Goal: Check status: Check status

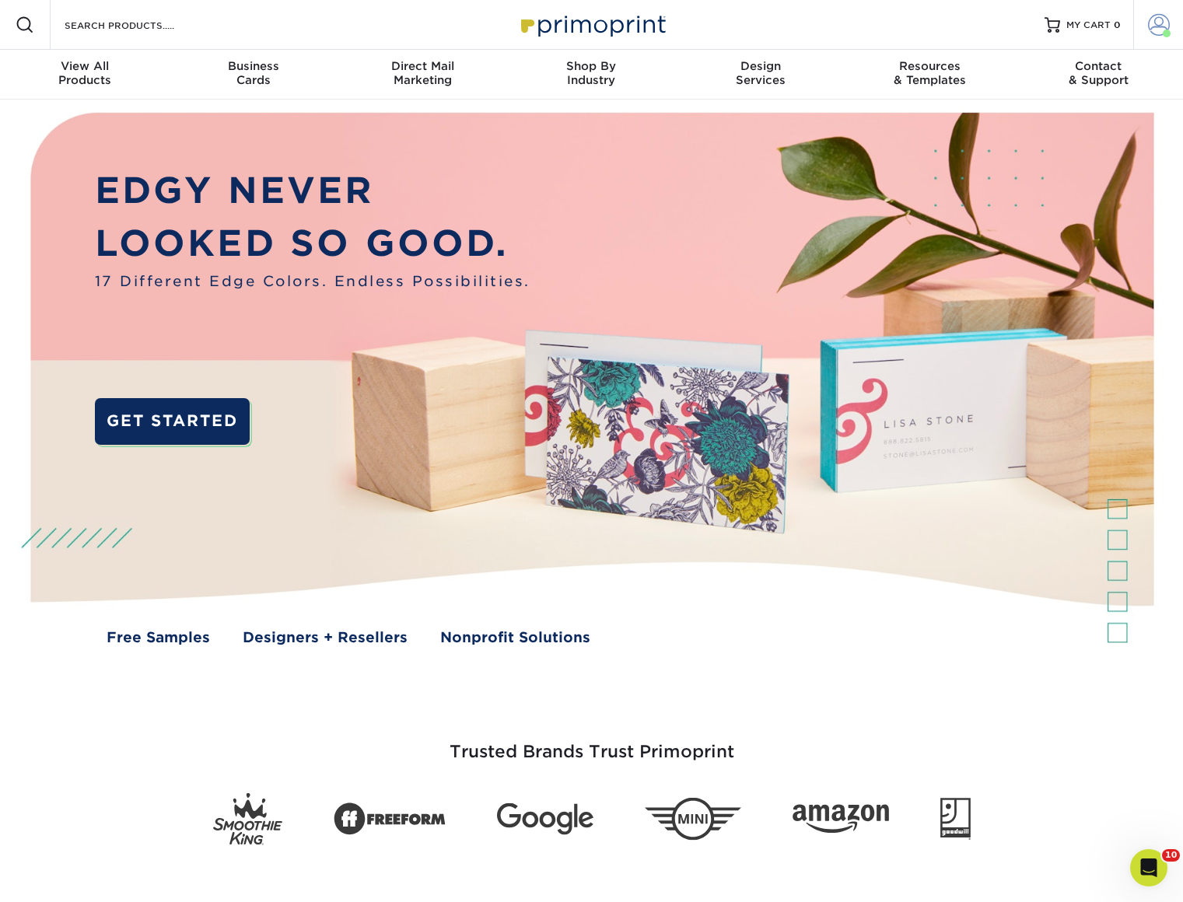
click at [1160, 26] on span at bounding box center [1159, 25] width 22 height 22
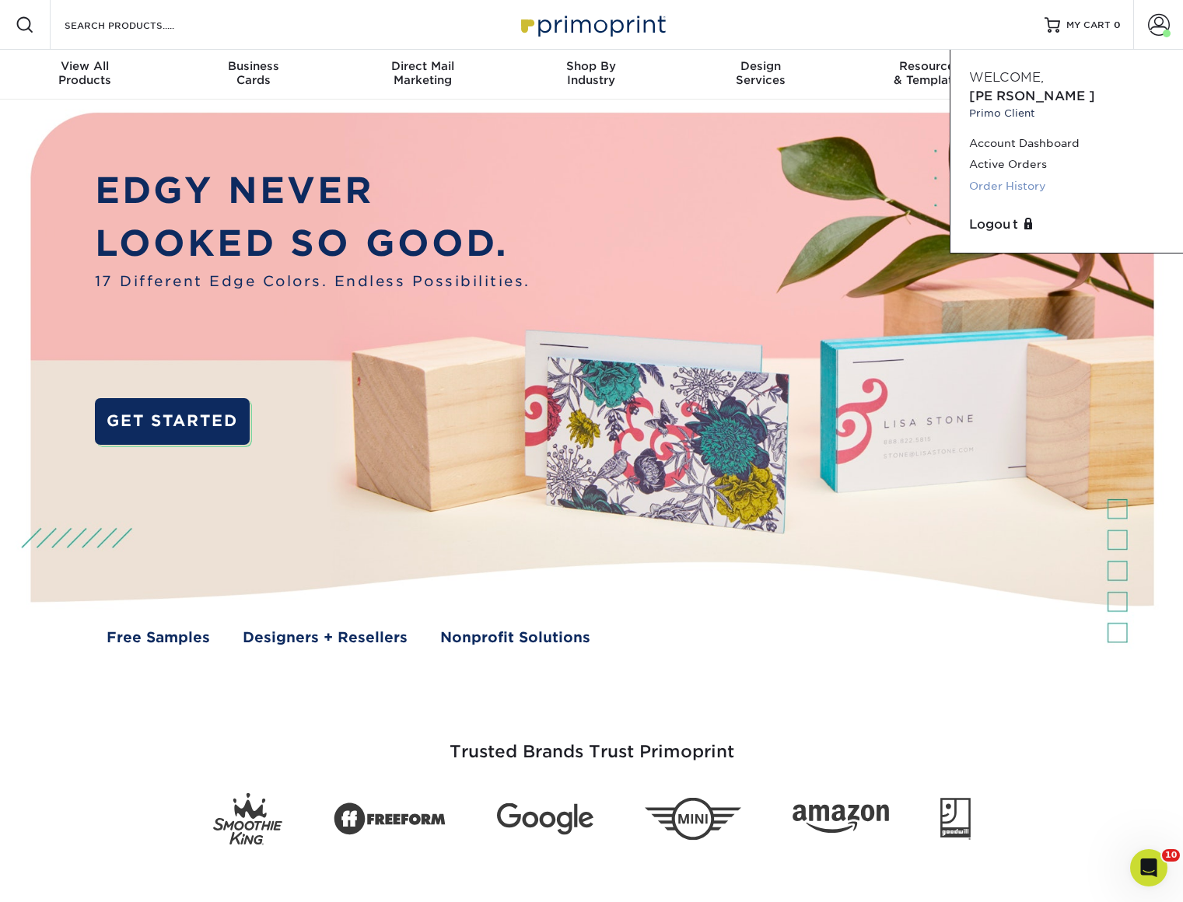
click at [995, 176] on link "Order History" at bounding box center [1066, 186] width 195 height 21
click at [996, 176] on link "Order History" at bounding box center [1066, 186] width 195 height 21
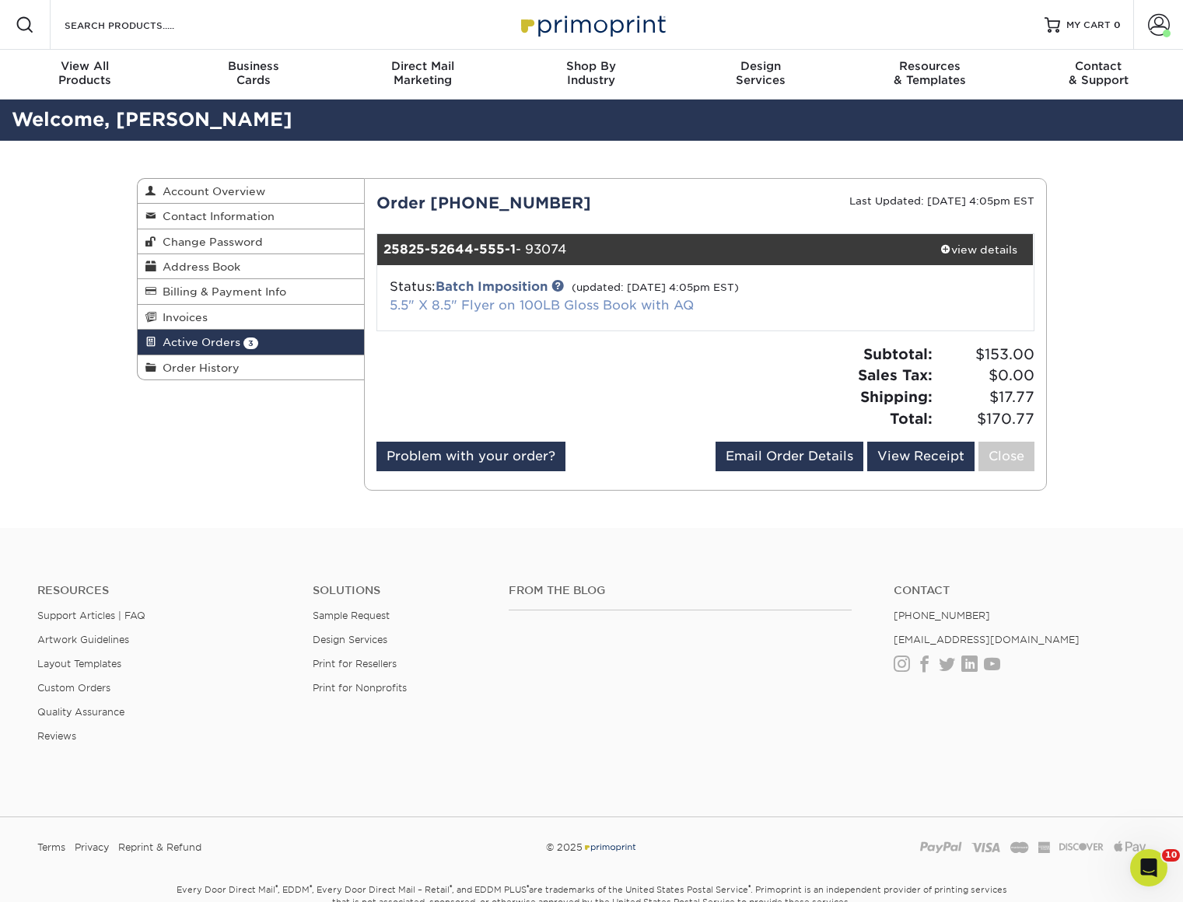
click at [464, 310] on link "5.5" X 8.5" Flyer on 100LB Gloss Book with AQ" at bounding box center [542, 305] width 304 height 15
click at [983, 242] on div "view details" at bounding box center [979, 250] width 110 height 16
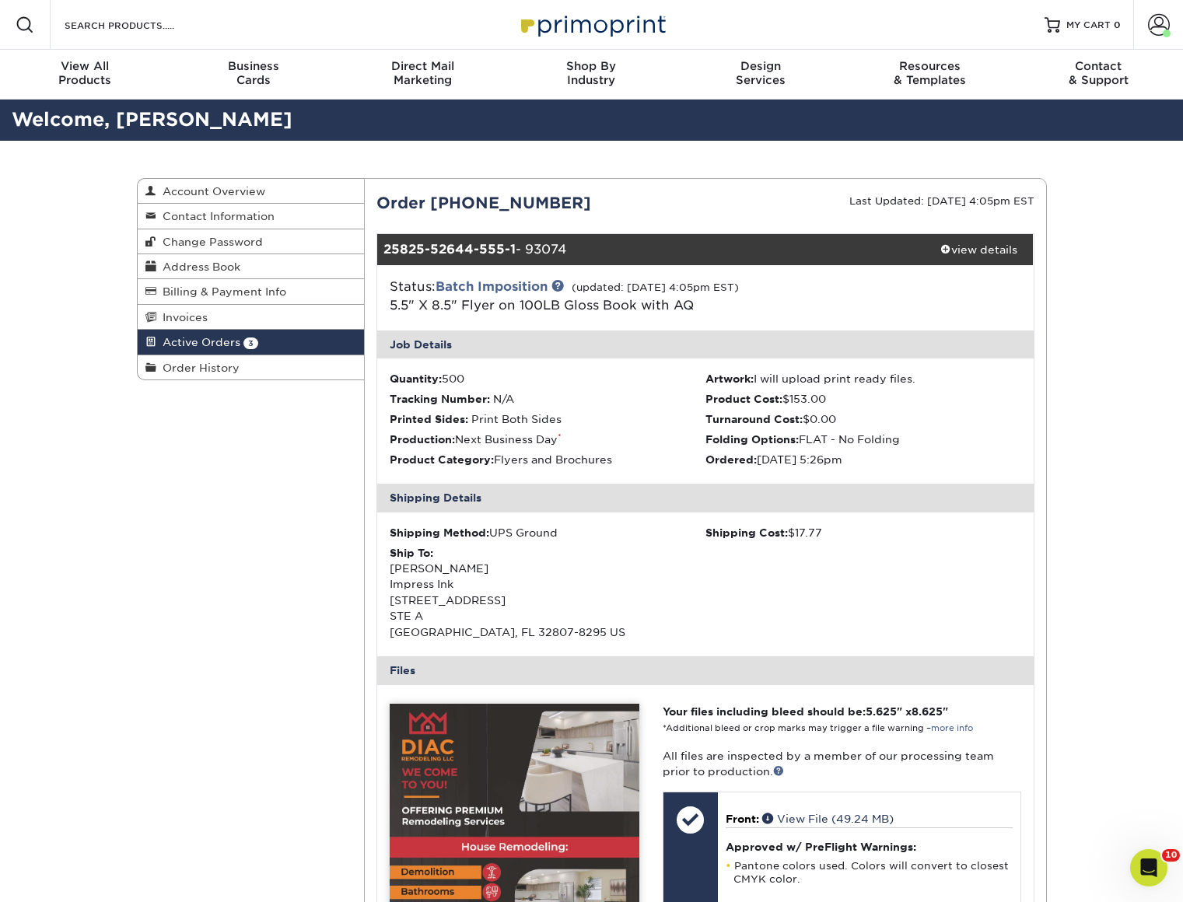
click at [637, 203] on div "Order [PHONE_NUMBER]" at bounding box center [535, 202] width 341 height 23
click at [637, 202] on div "Order [PHONE_NUMBER]" at bounding box center [535, 202] width 341 height 23
click at [623, 210] on div "Order [PHONE_NUMBER]" at bounding box center [535, 202] width 341 height 23
click at [653, 176] on div "Active Orders Account Overview Contact Information Change Password Address Book…" at bounding box center [591, 805] width 933 height 1329
click at [655, 198] on div "Order [PHONE_NUMBER]" at bounding box center [535, 202] width 341 height 23
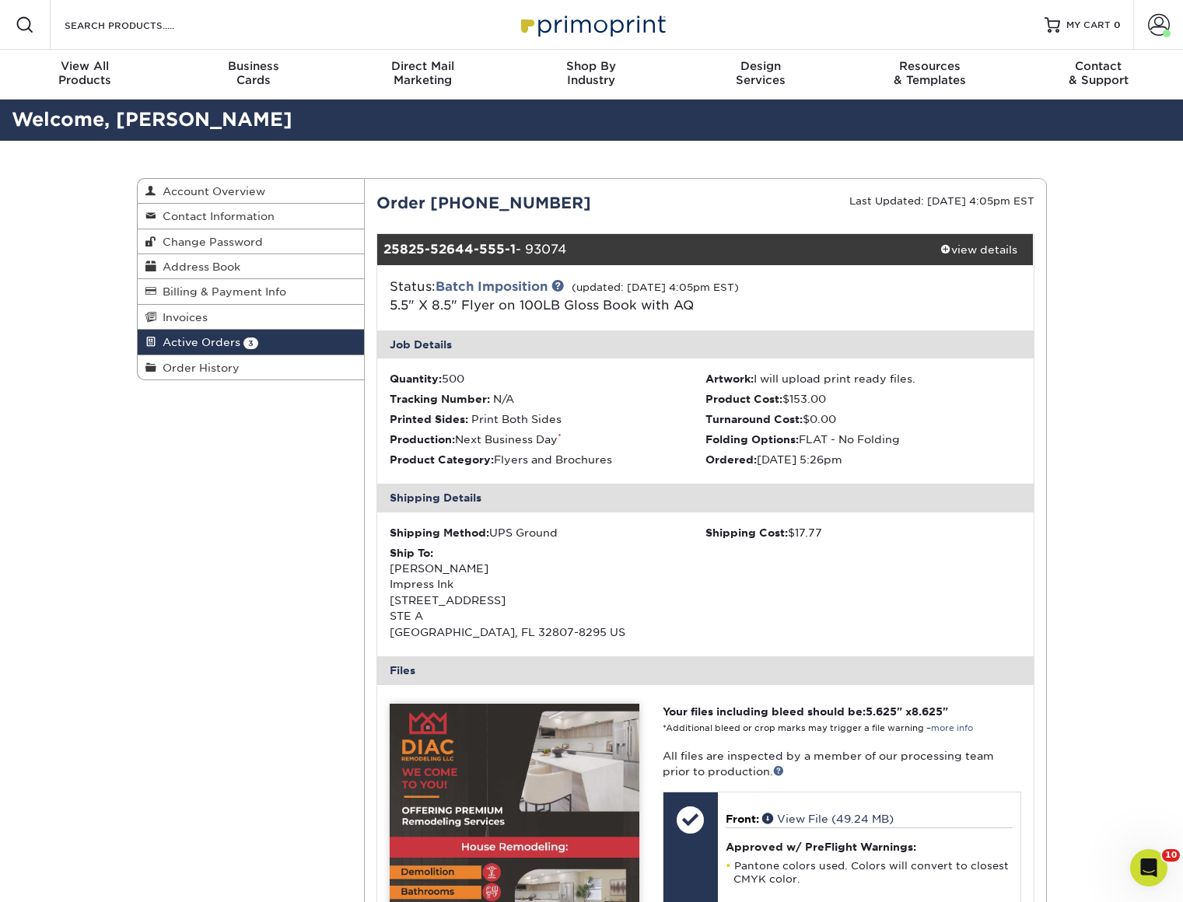
click at [660, 198] on div "Order [PHONE_NUMBER]" at bounding box center [535, 202] width 341 height 23
